Goal: Register for event/course

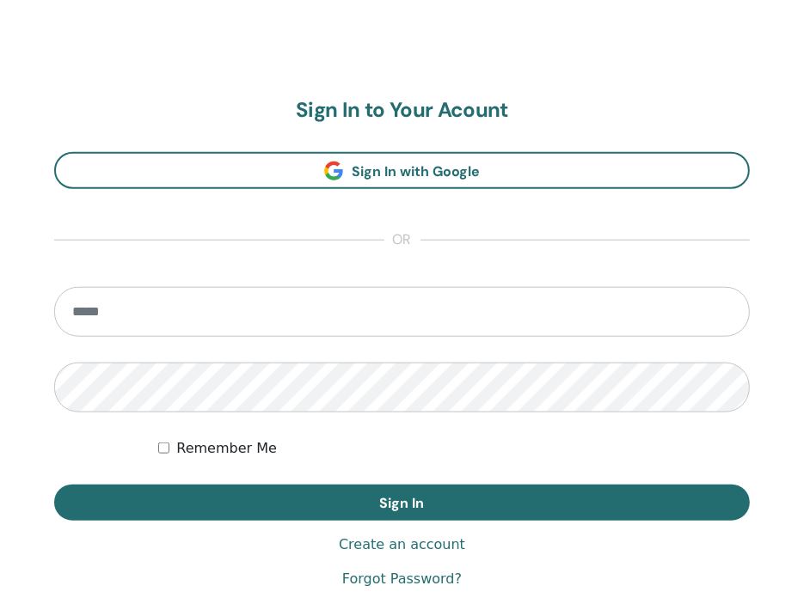
scroll to position [901, 0]
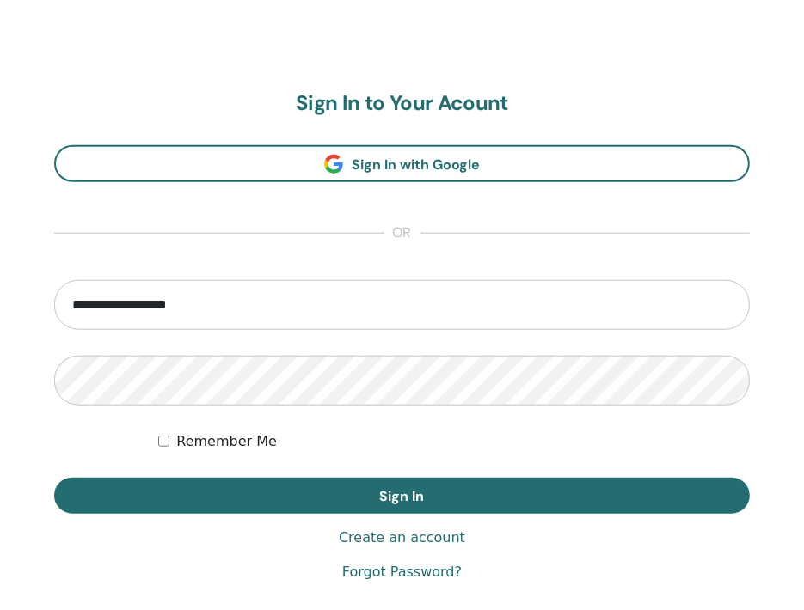
type input "**********"
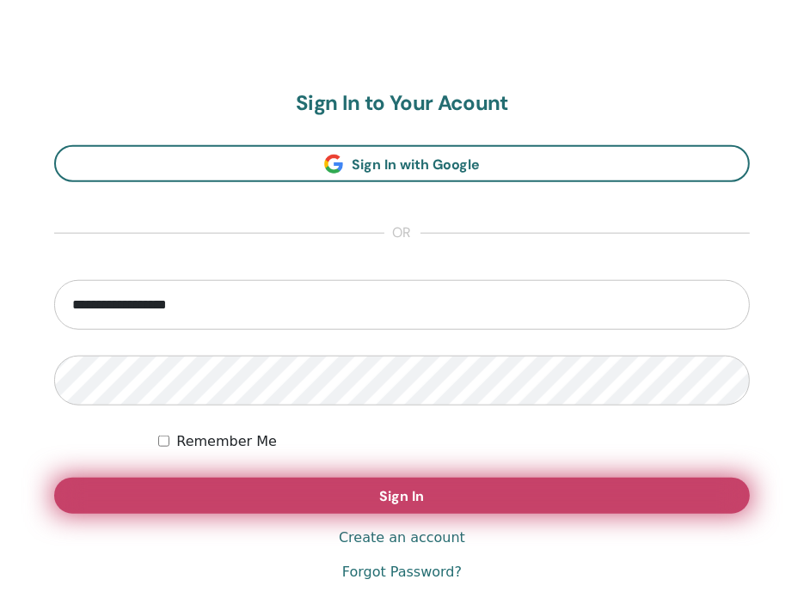
click at [219, 479] on button "Sign In" at bounding box center [402, 496] width 696 height 36
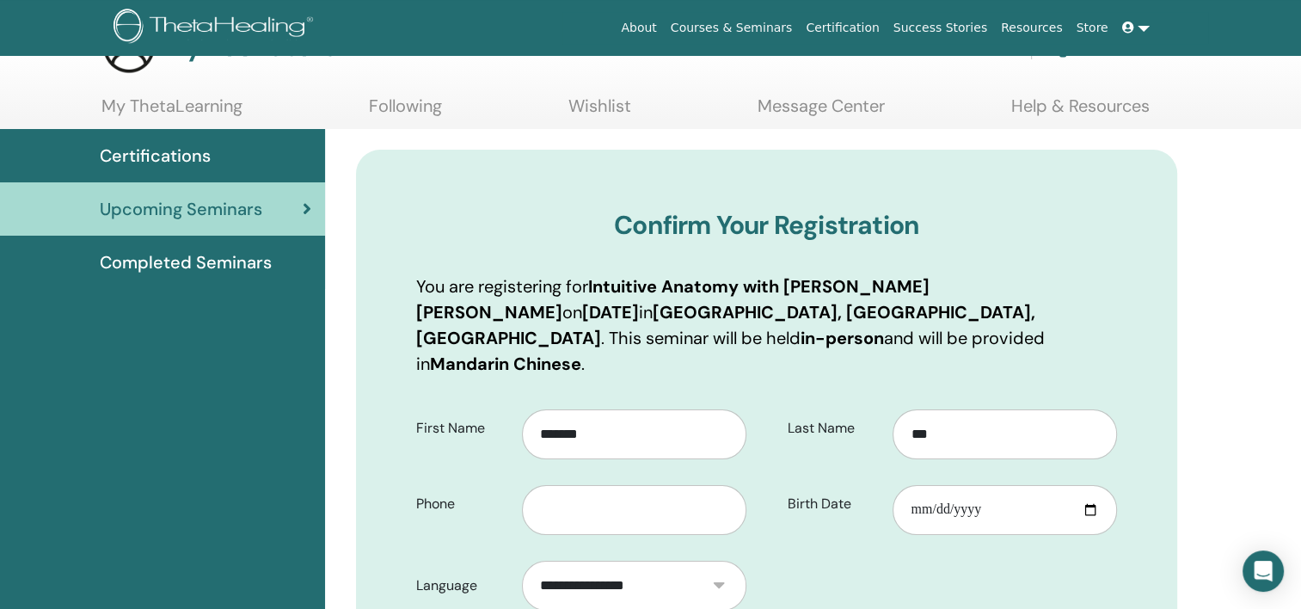
scroll to position [86, 0]
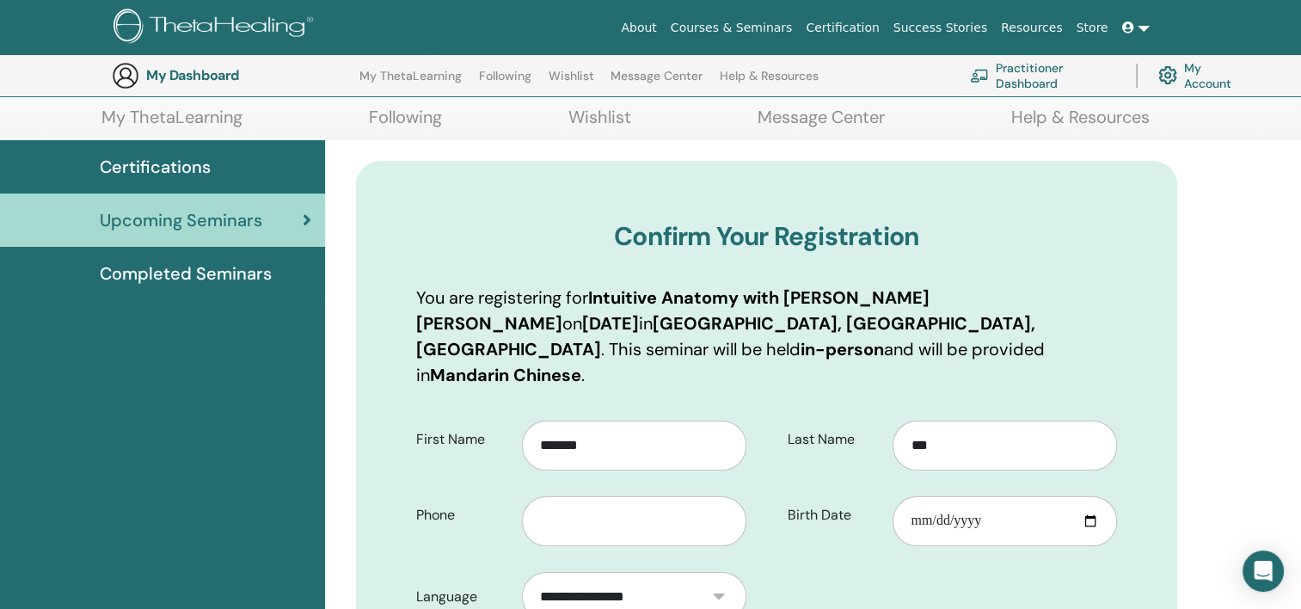
scroll to position [299, 0]
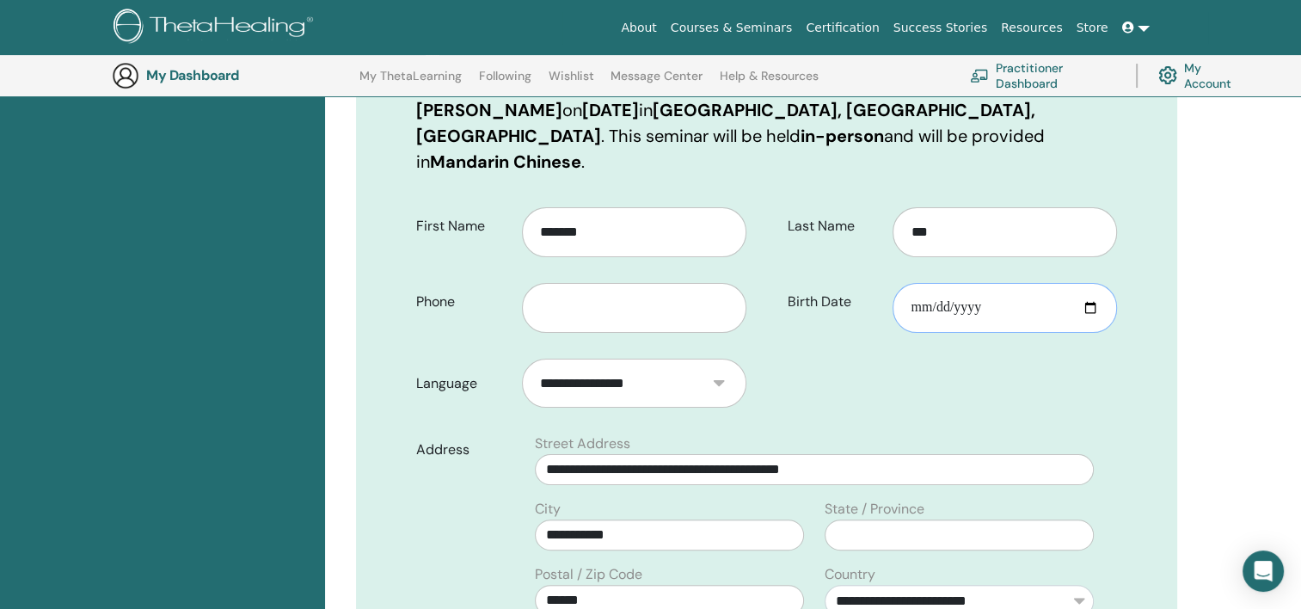
click at [803, 283] on input "Birth Date" at bounding box center [1004, 308] width 224 height 50
type input "**********"
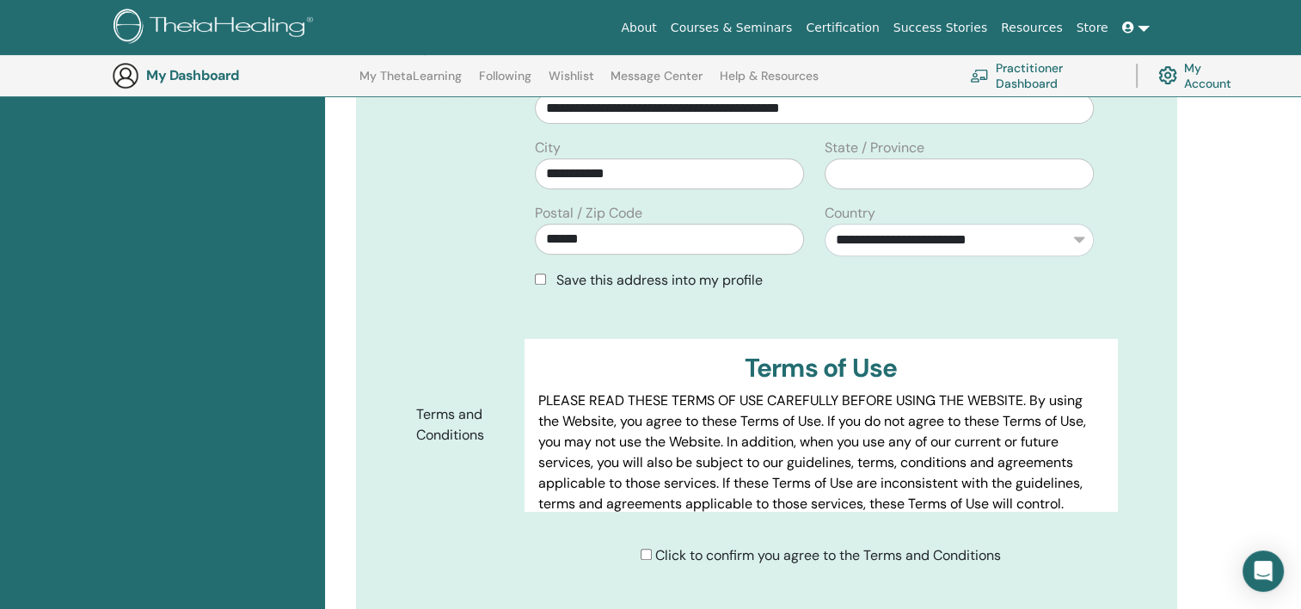
scroll to position [815, 0]
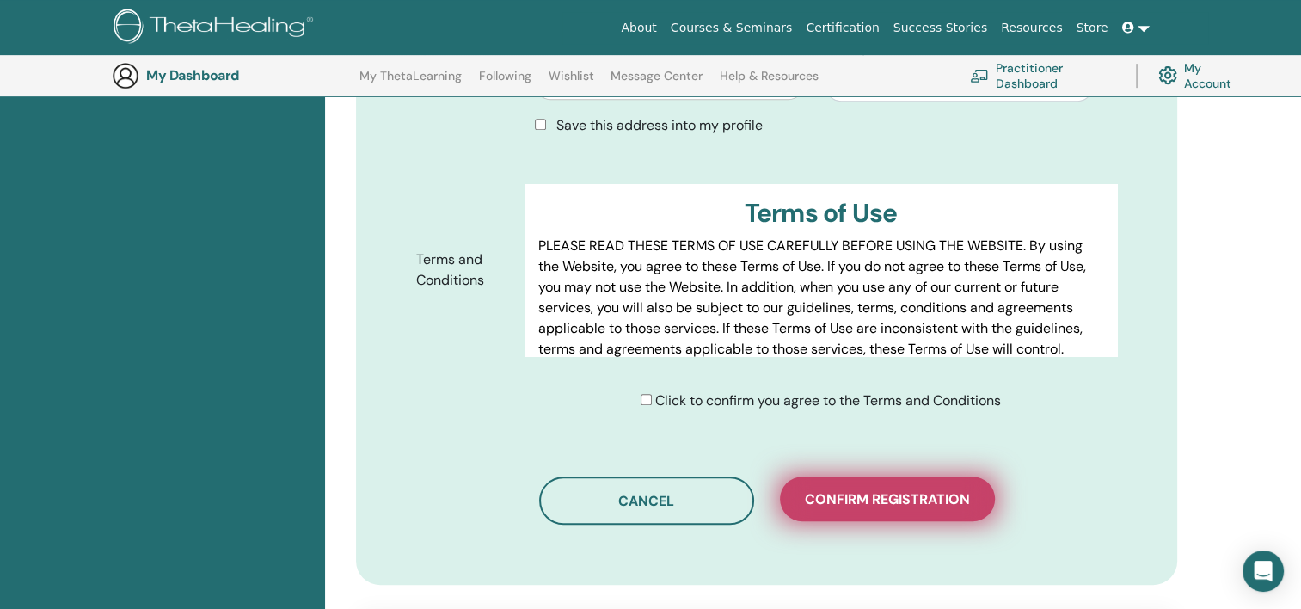
click at [803, 490] on span "Confirm registration" at bounding box center [887, 499] width 165 height 18
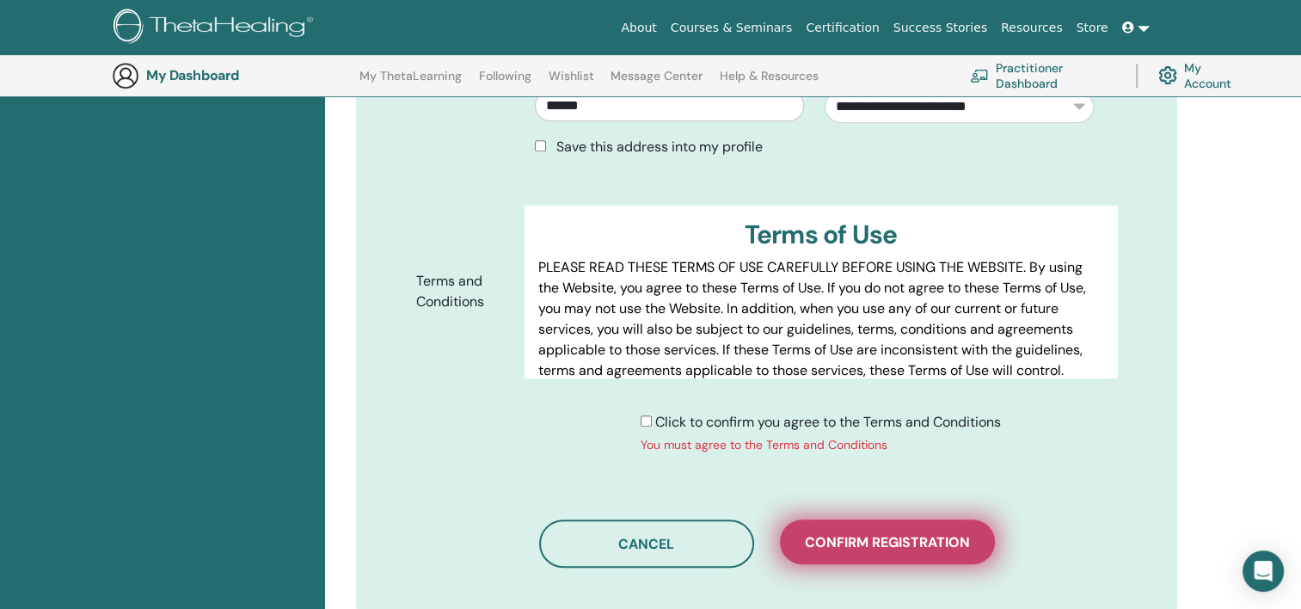
click at [803, 533] on span "Confirm registration" at bounding box center [887, 542] width 165 height 18
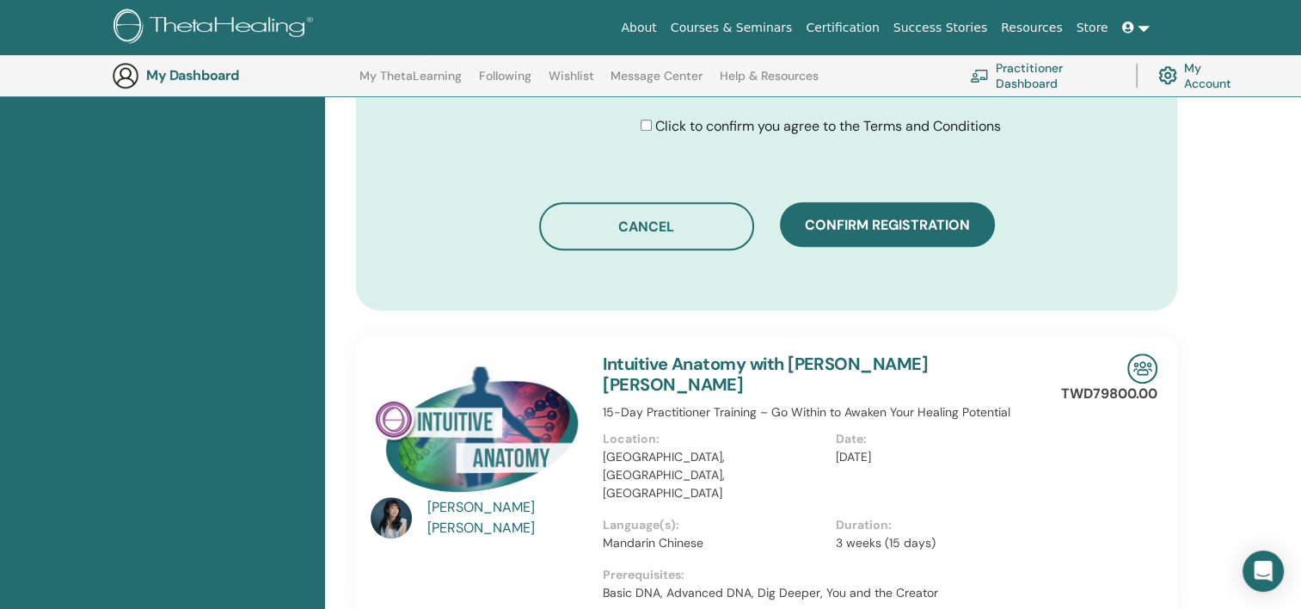
scroll to position [1159, 0]
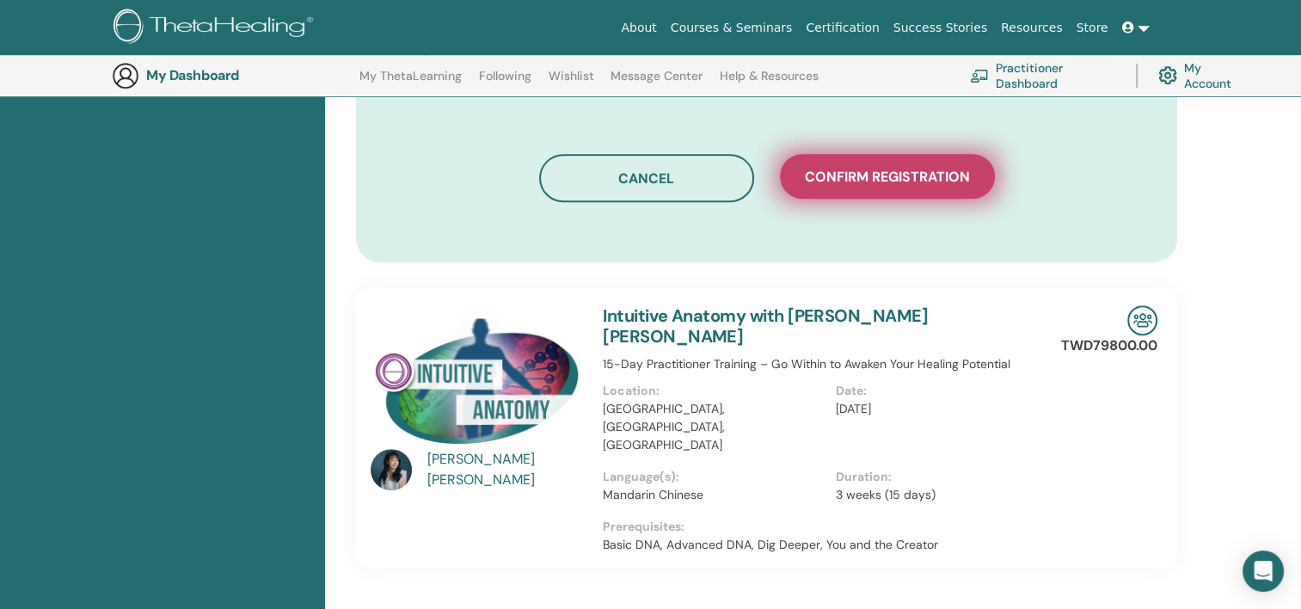
click at [803, 154] on button "Confirm registration" at bounding box center [887, 176] width 215 height 45
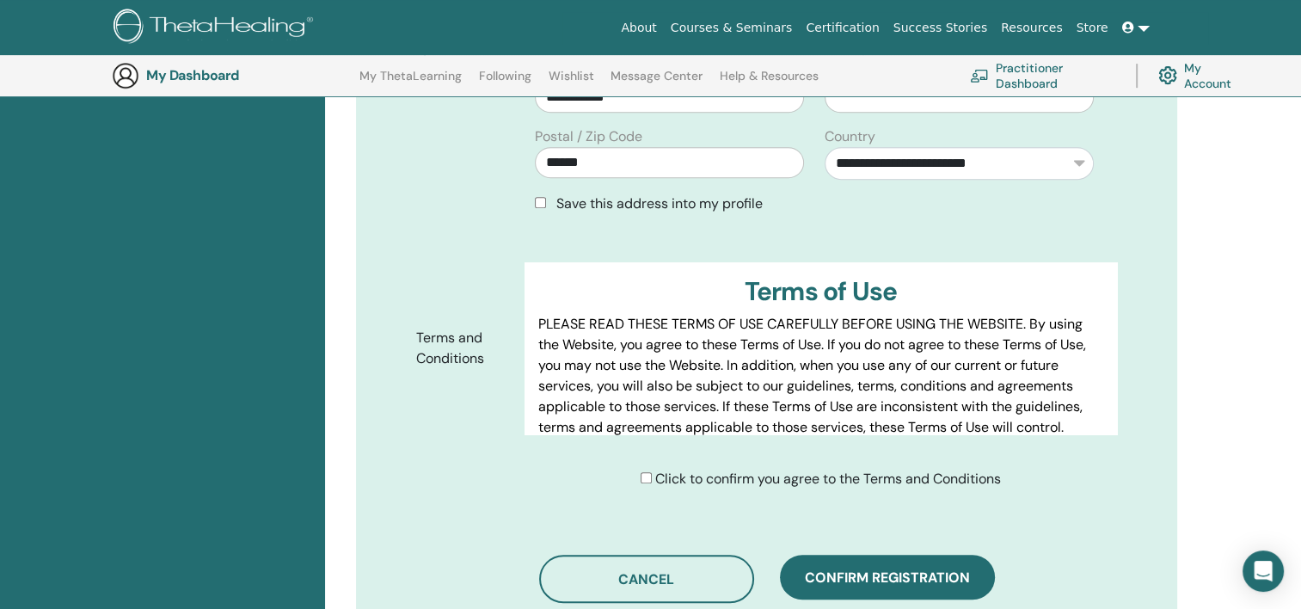
scroll to position [729, 0]
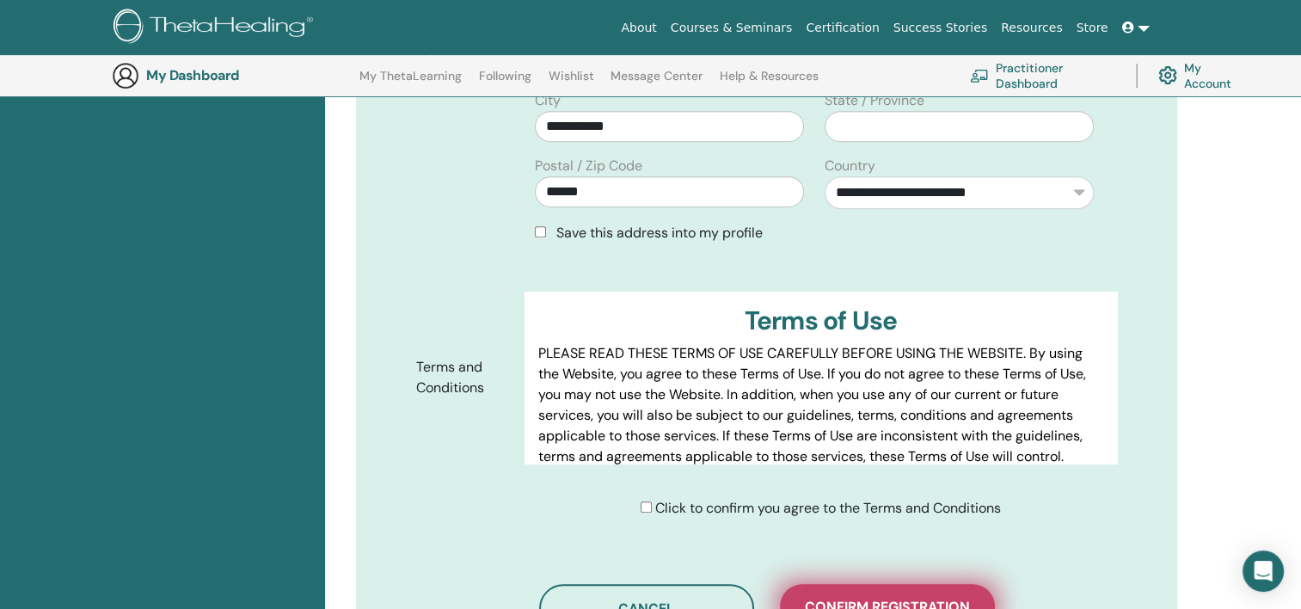
click at [803, 597] on span "Confirm registration" at bounding box center [887, 607] width 165 height 18
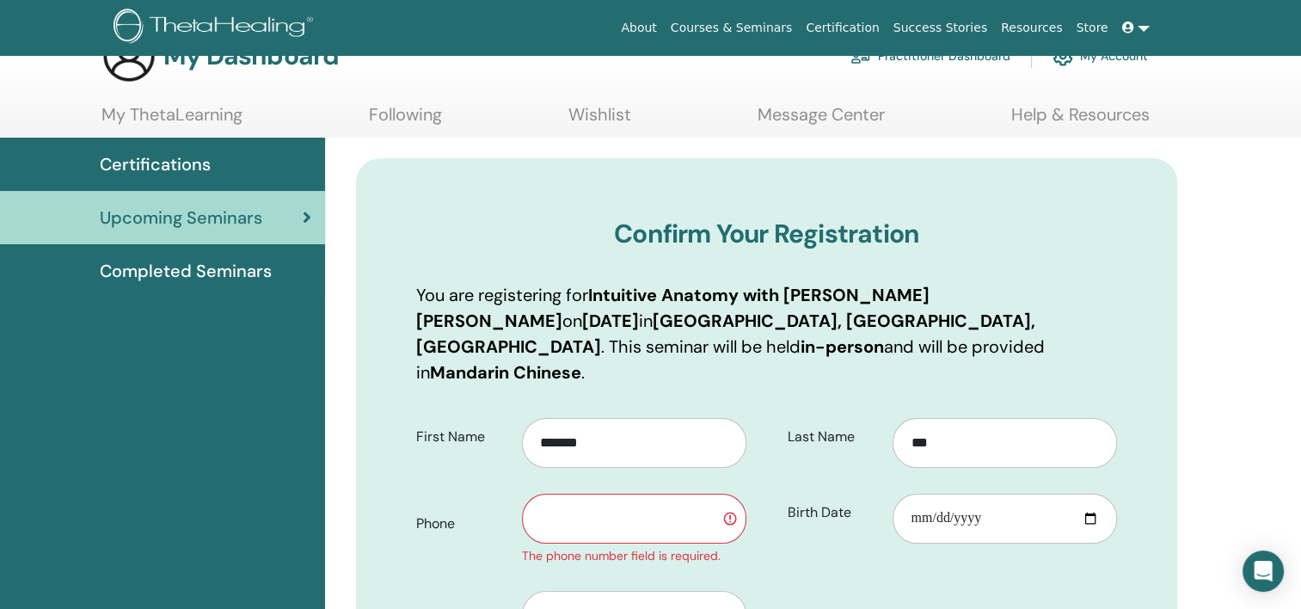
scroll to position [0, 0]
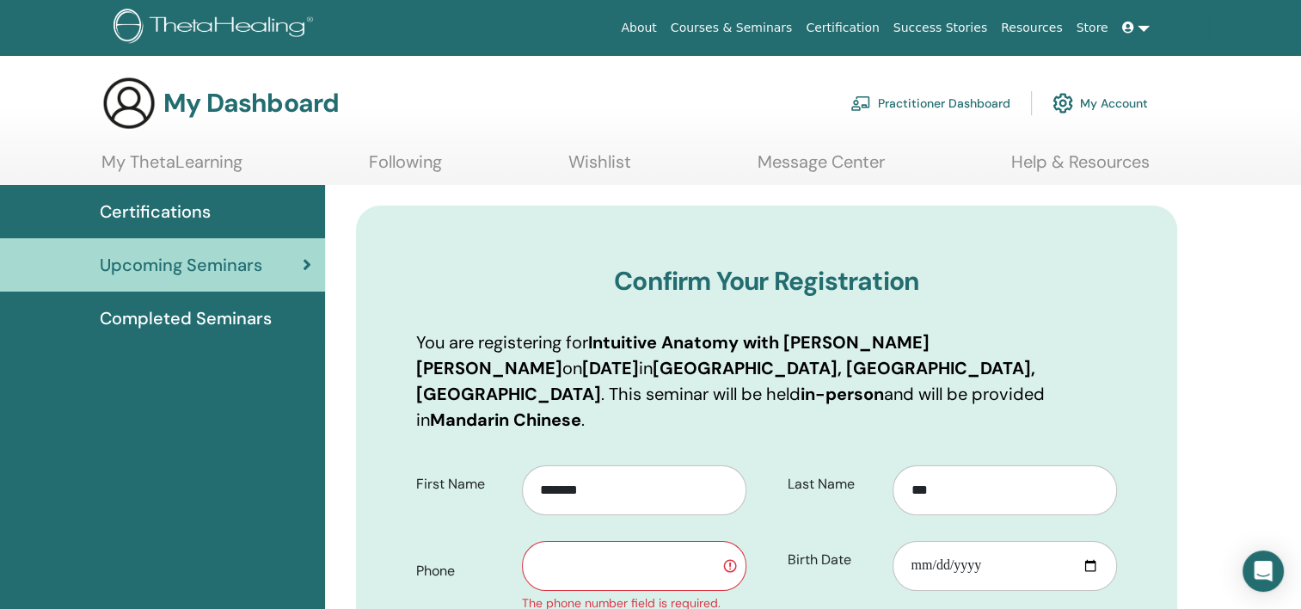
click at [686, 541] on input "text" at bounding box center [634, 566] width 224 height 50
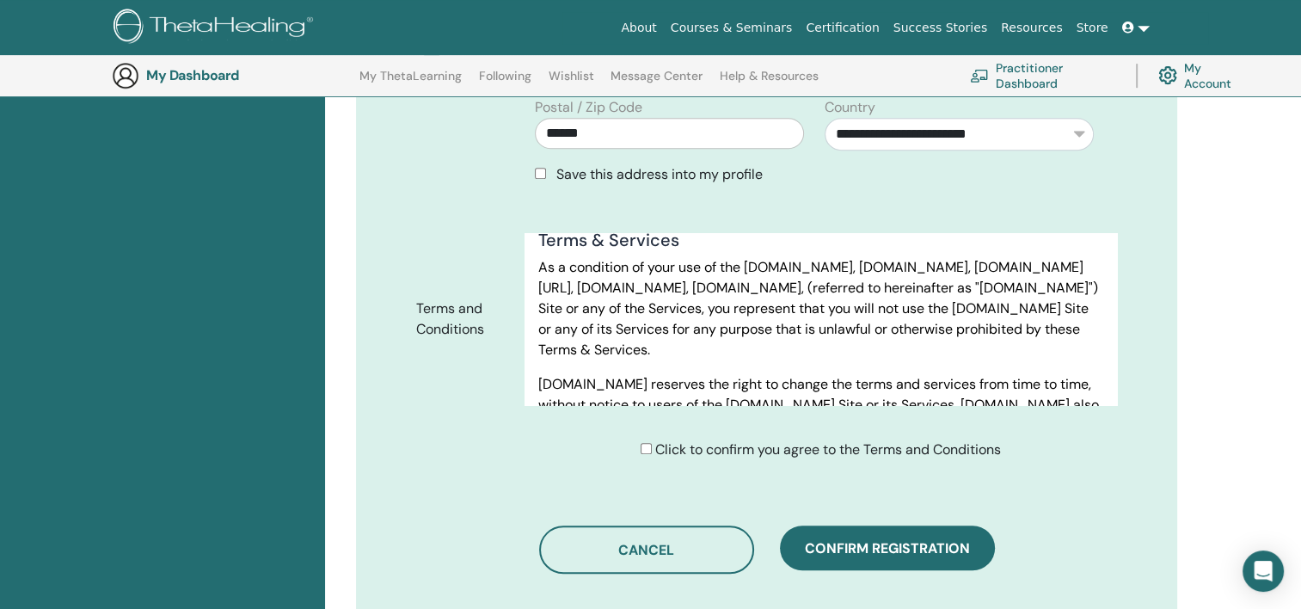
scroll to position [1159, 0]
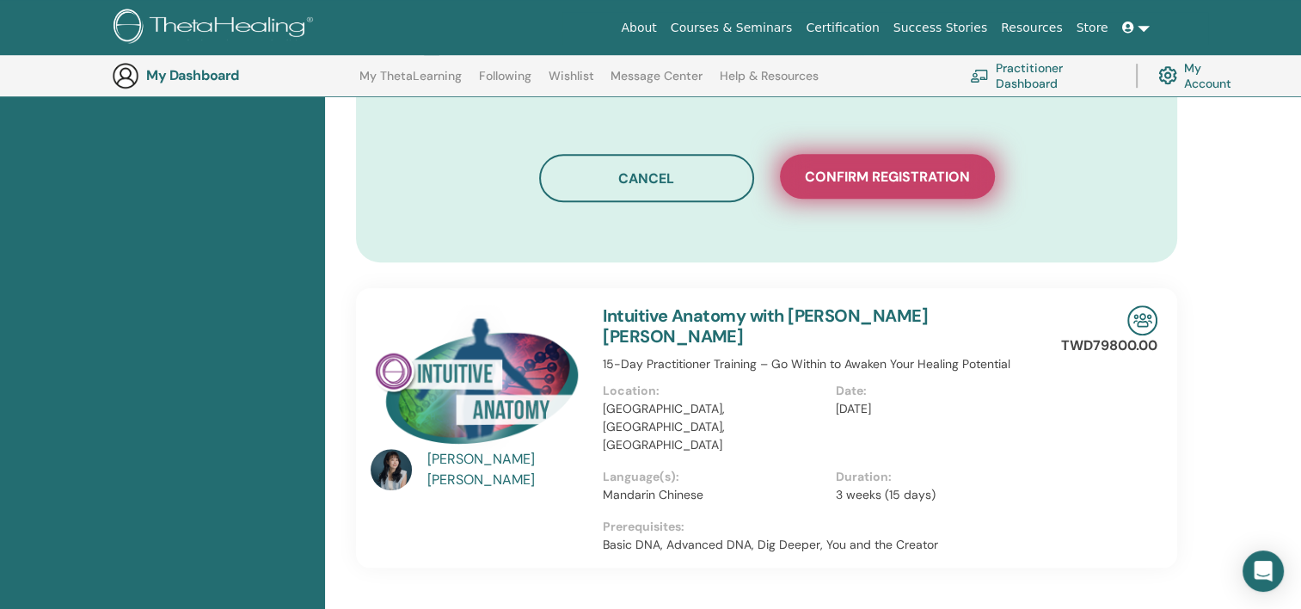
type input "**********"
click at [803, 168] on span "Confirm registration" at bounding box center [887, 177] width 165 height 18
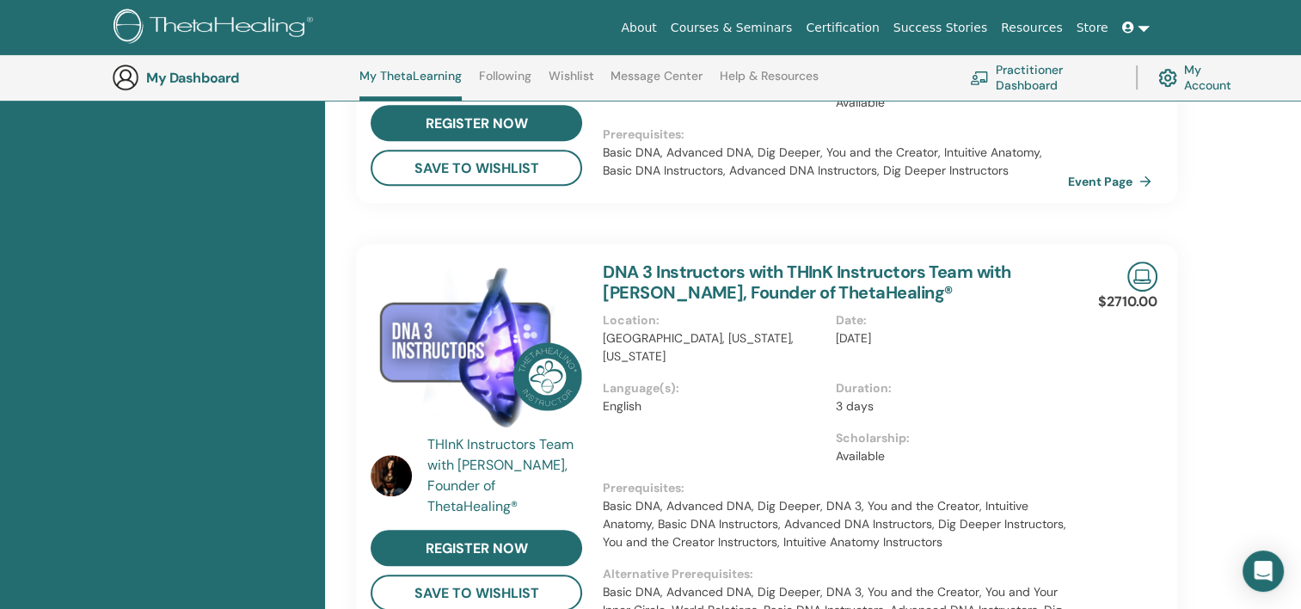
scroll to position [1162, 0]
